Goal: Transaction & Acquisition: Purchase product/service

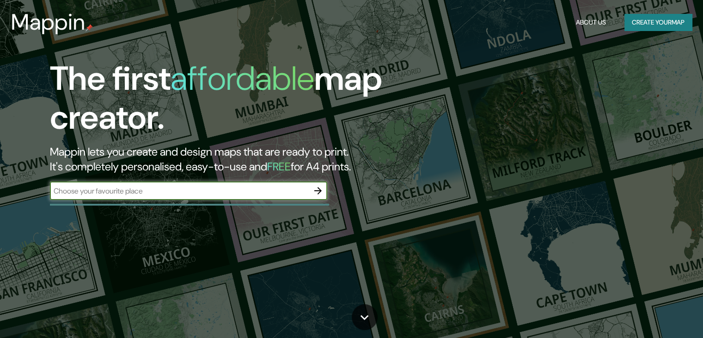
click at [194, 195] on input "text" at bounding box center [179, 190] width 259 height 11
type input "av [PERSON_NAME]"
click at [319, 190] on icon "button" at bounding box center [317, 190] width 7 height 7
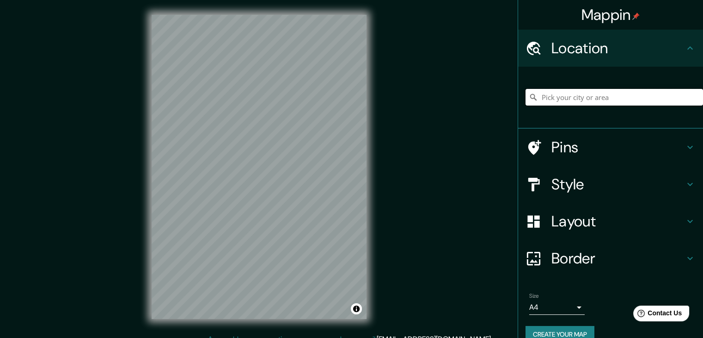
click at [557, 94] on input "Pick your city or area" at bounding box center [615, 97] width 178 height 17
click at [559, 94] on input "Pick your city or area" at bounding box center [615, 97] width 178 height 17
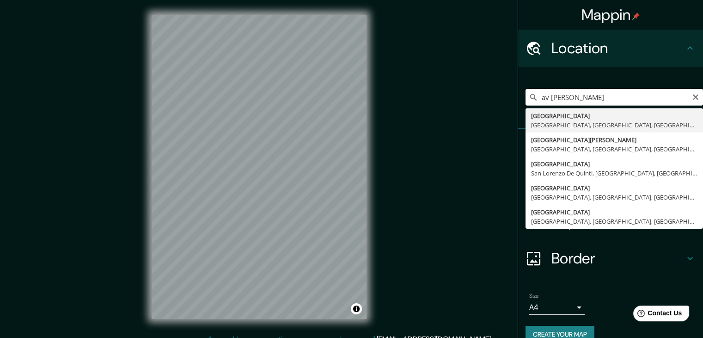
type input "[GEOGRAPHIC_DATA], [GEOGRAPHIC_DATA], [GEOGRAPHIC_DATA], [GEOGRAPHIC_DATA]"
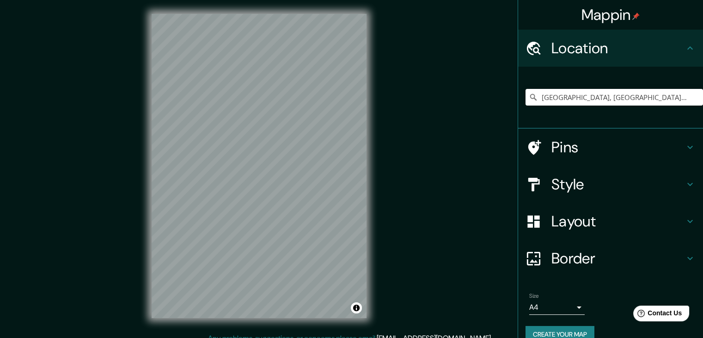
scroll to position [2, 0]
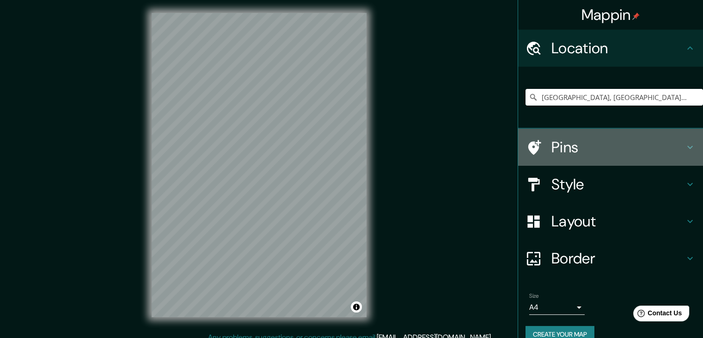
click at [685, 149] on icon at bounding box center [690, 147] width 11 height 11
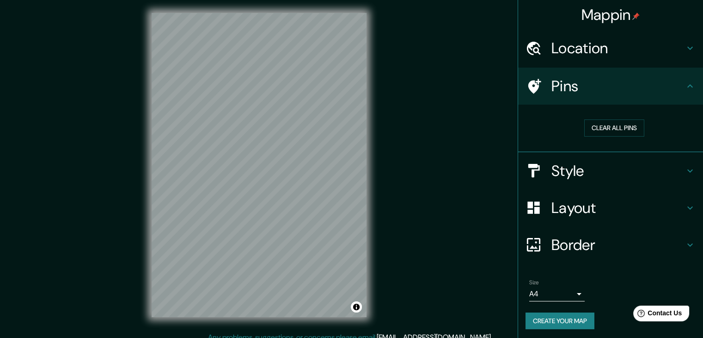
click at [575, 179] on div "Style" at bounding box center [610, 170] width 185 height 37
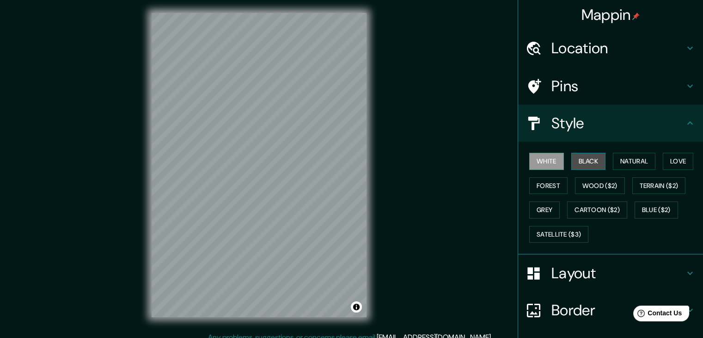
click at [572, 158] on button "Black" at bounding box center [589, 161] width 35 height 17
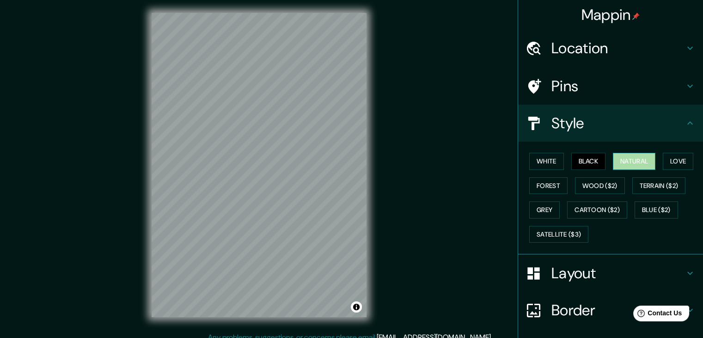
click at [614, 158] on button "Natural" at bounding box center [634, 161] width 43 height 17
click at [684, 166] on button "Love" at bounding box center [678, 161] width 31 height 17
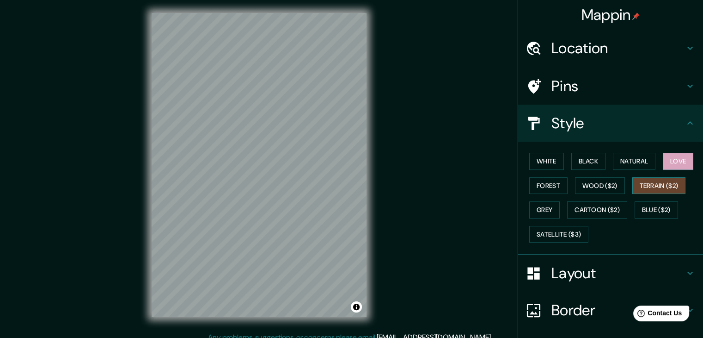
click at [659, 191] on button "Terrain ($2)" at bounding box center [660, 185] width 54 height 17
click at [601, 183] on button "Wood ($2)" at bounding box center [600, 185] width 50 height 17
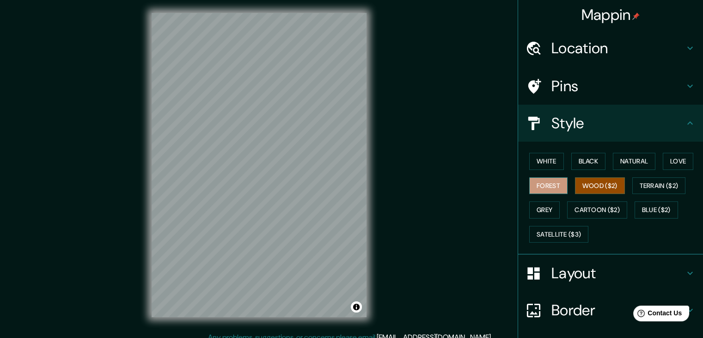
click at [539, 183] on button "Forest" at bounding box center [549, 185] width 38 height 17
click at [549, 209] on button "Grey" at bounding box center [545, 209] width 31 height 17
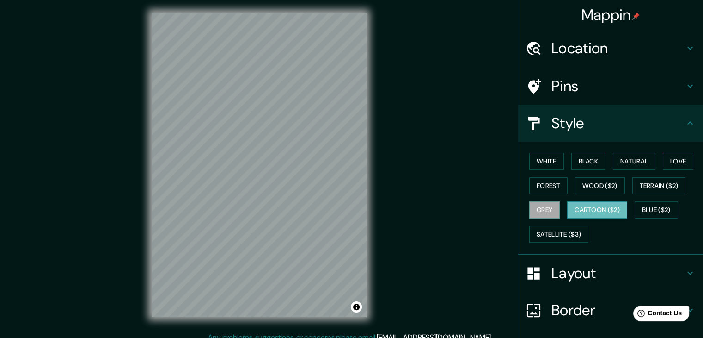
click at [585, 215] on button "Cartoon ($2)" at bounding box center [597, 209] width 60 height 17
click at [533, 206] on button "Grey" at bounding box center [545, 209] width 31 height 17
click at [543, 182] on button "Forest" at bounding box center [549, 185] width 38 height 17
click at [581, 123] on h4 "Style" at bounding box center [618, 123] width 133 height 18
click at [610, 271] on h4 "Layout" at bounding box center [618, 273] width 133 height 18
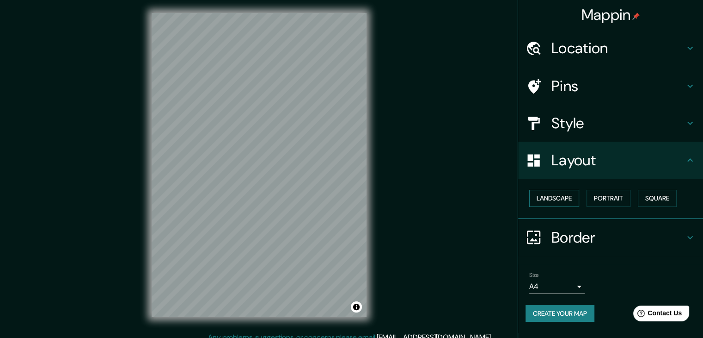
click at [553, 198] on button "Landscape" at bounding box center [555, 198] width 50 height 17
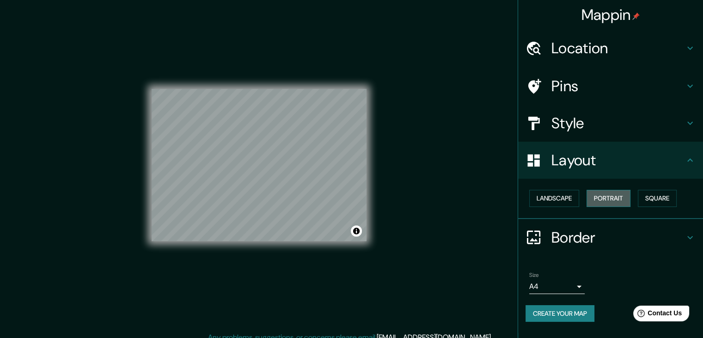
click at [605, 198] on button "Portrait" at bounding box center [609, 198] width 44 height 17
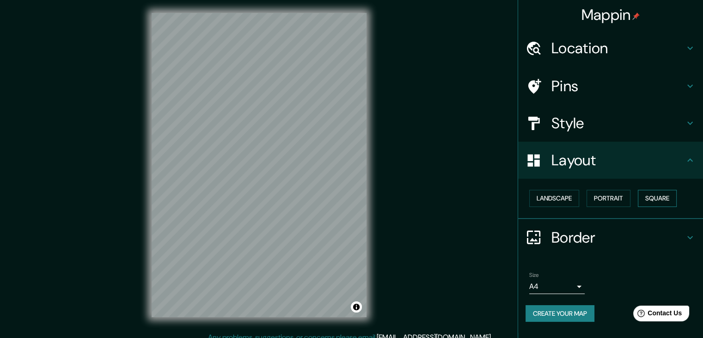
click at [673, 197] on button "Square" at bounding box center [657, 198] width 39 height 17
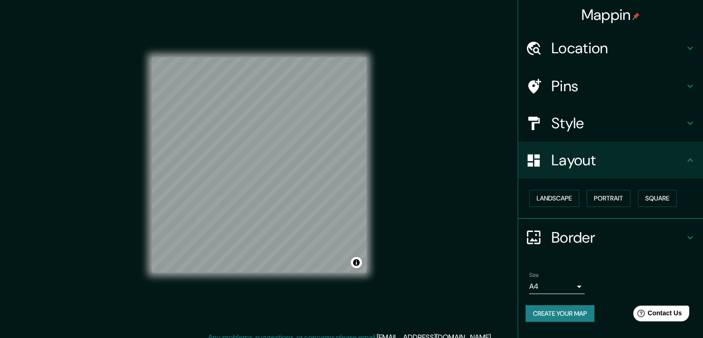
click at [616, 238] on h4 "Border" at bounding box center [618, 237] width 133 height 18
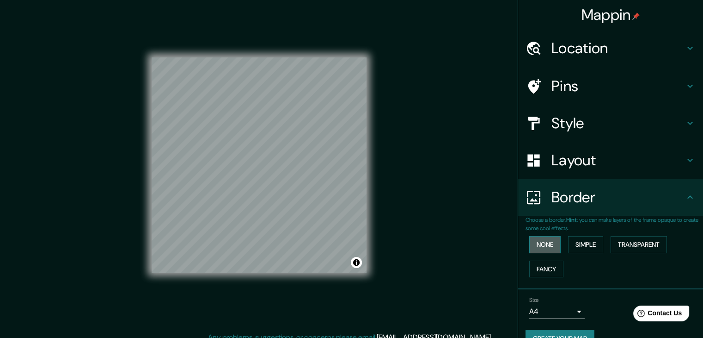
click at [530, 240] on button "None" at bounding box center [545, 244] width 31 height 17
click at [576, 243] on button "Simple" at bounding box center [585, 244] width 35 height 17
